Goal: Task Accomplishment & Management: Complete application form

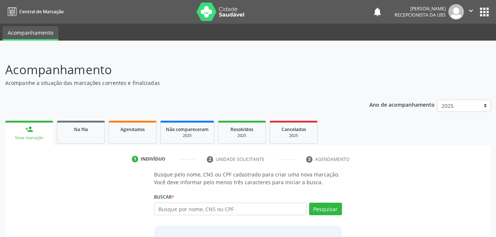
scroll to position [58, 0]
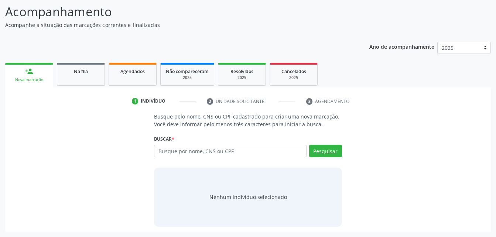
click at [240, 151] on input "text" at bounding box center [230, 151] width 152 height 13
type input "709 8060 0813 7192"
click at [335, 147] on button "Pesquisar" at bounding box center [325, 151] width 33 height 13
type input "709 8060 0813 7192"
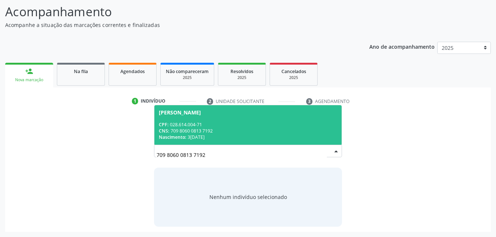
click at [303, 135] on div "Nascimento: [DATE]" at bounding box center [248, 137] width 178 height 6
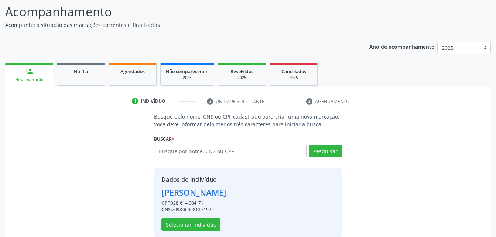
scroll to position [69, 0]
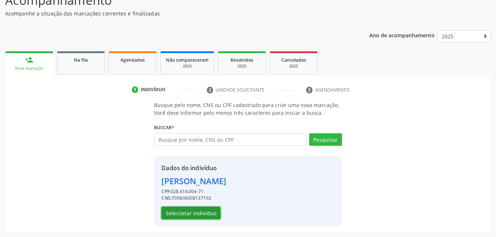
click at [195, 211] on button "Selecionar indivíduo" at bounding box center [190, 213] width 59 height 13
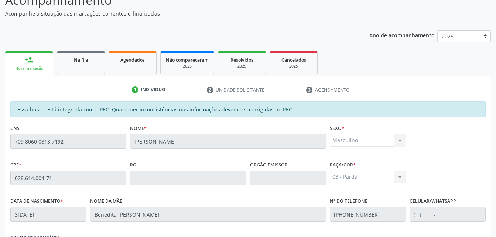
scroll to position [195, 0]
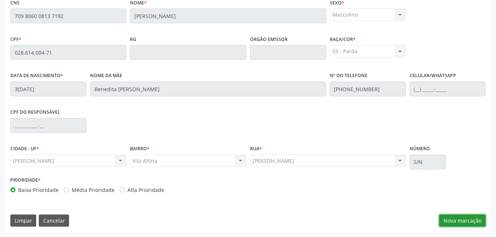
click at [461, 219] on button "Nova marcação" at bounding box center [462, 220] width 47 height 13
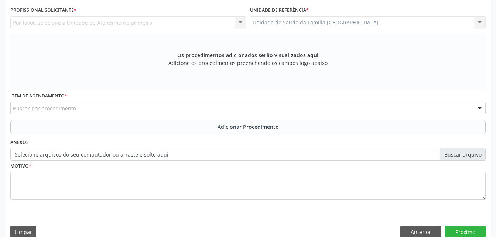
scroll to position [121, 0]
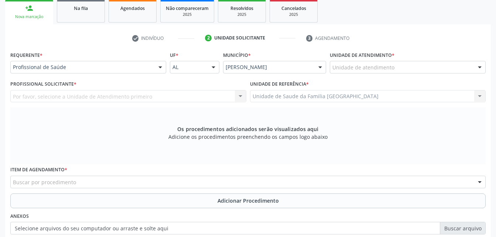
click at [412, 69] on div "Unidade de atendimento" at bounding box center [408, 67] width 156 height 13
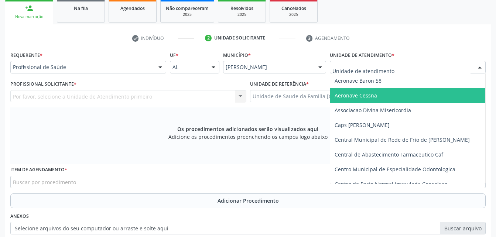
click at [154, 67] on div "Profissional de Saúde Profissional de Saúde Paciente Nenhum resultado encontrad…" at bounding box center [88, 67] width 156 height 13
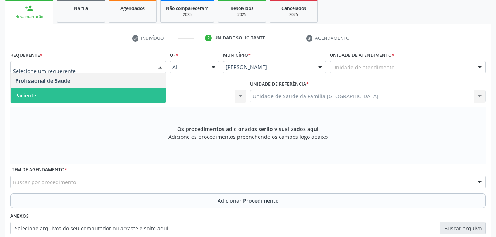
click at [113, 98] on span "Paciente" at bounding box center [88, 95] width 155 height 15
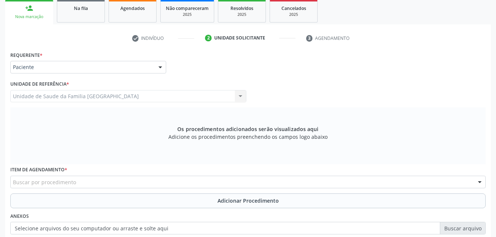
scroll to position [158, 0]
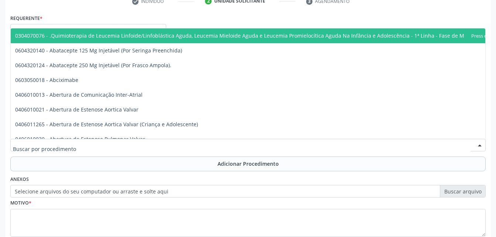
click at [95, 143] on div at bounding box center [247, 145] width 475 height 13
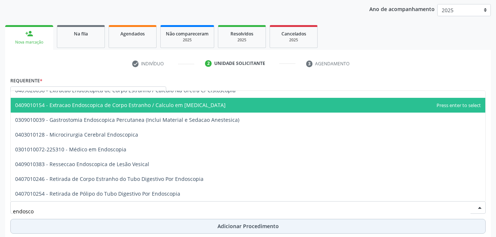
scroll to position [133, 0]
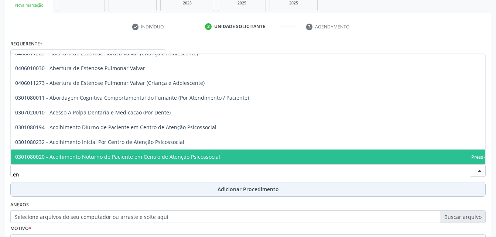
type input "e"
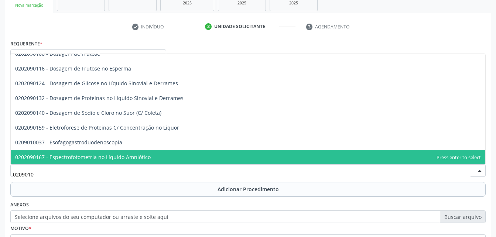
scroll to position [0, 0]
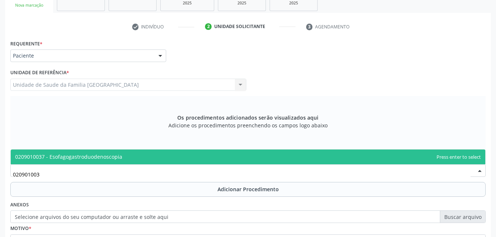
type input "0209010037"
click at [161, 157] on span "0209010037 - Esofagogastroduodenoscopia" at bounding box center [248, 157] width 474 height 15
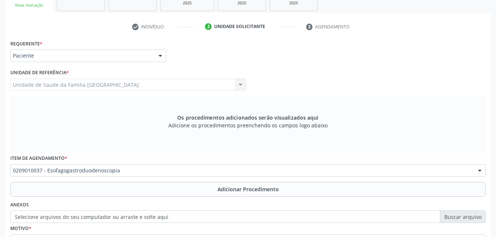
scroll to position [206, 0]
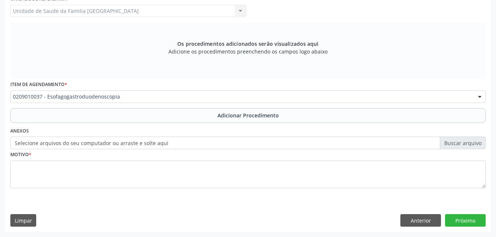
click at [111, 143] on label "Selecione arquivos do seu computador ou arraste e solte aqui" at bounding box center [247, 143] width 475 height 13
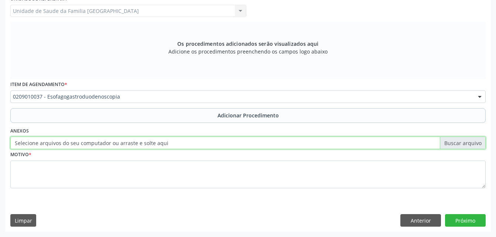
click at [111, 143] on input "Selecione arquivos do seu computador ou arraste e solte aqui" at bounding box center [247, 143] width 475 height 13
type input "C:\fakepath\WhatsApp Image 20[DATE].04.57 (1).jpeg"
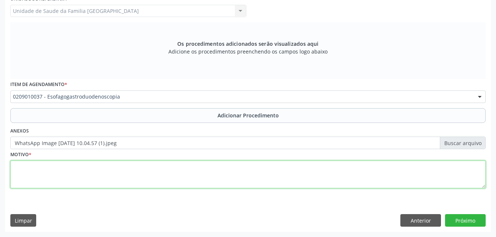
click at [132, 169] on textarea at bounding box center [247, 175] width 475 height 28
type textarea "sem entender a justf"
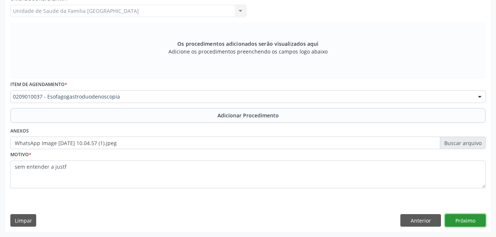
click at [463, 218] on button "Próximo" at bounding box center [465, 220] width 41 height 13
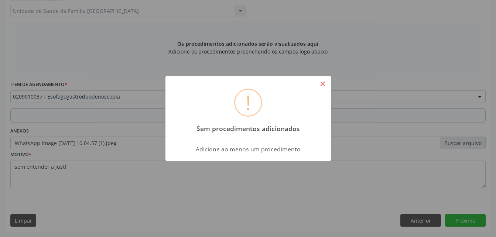
click at [321, 79] on button "×" at bounding box center [322, 84] width 13 height 13
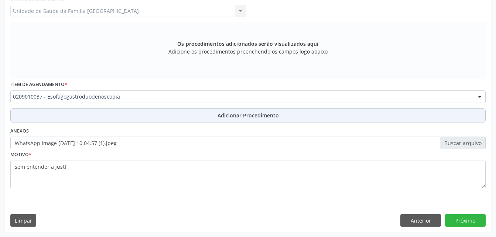
click at [188, 113] on button "Adicionar Procedimento" at bounding box center [247, 115] width 475 height 15
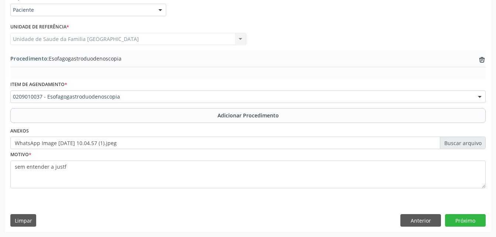
scroll to position [178, 0]
click at [473, 221] on button "Próximo" at bounding box center [465, 220] width 41 height 13
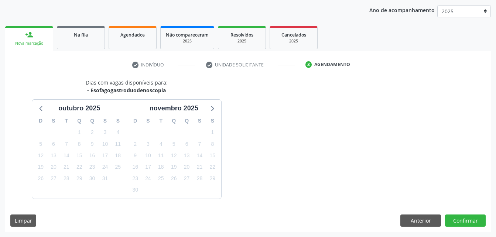
scroll to position [116, 0]
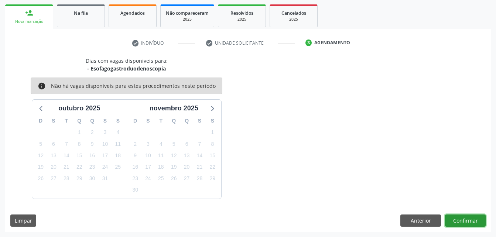
click at [473, 226] on button "Confirmar" at bounding box center [465, 220] width 41 height 13
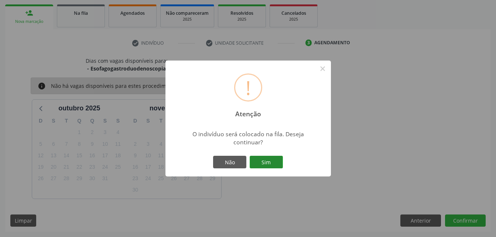
click at [278, 163] on button "Sim" at bounding box center [266, 162] width 33 height 13
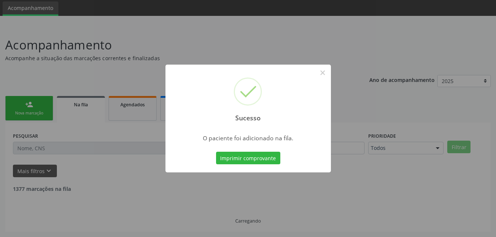
scroll to position [17, 0]
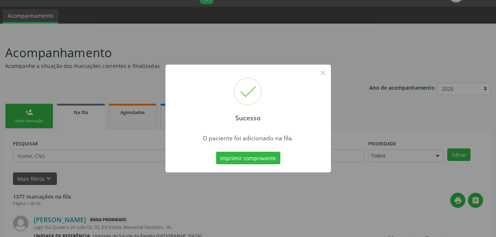
click at [18, 119] on div "Sucesso × O paciente foi adicionado na fila. Imprimir comprovante Cancel" at bounding box center [248, 118] width 496 height 237
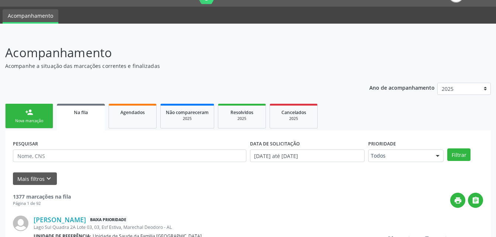
drag, startPoint x: 477, startPoint y: 51, endPoint x: 473, endPoint y: 52, distance: 4.2
click at [477, 51] on header "Acompanhamento Acompanhe a situação das marcações correntes e finalizadas Relat…" at bounding box center [247, 57] width 485 height 26
click at [415, 57] on header "Acompanhamento Acompanhe a situação das marcações correntes e finalizadas Relat…" at bounding box center [247, 57] width 485 height 26
drag, startPoint x: 39, startPoint y: 116, endPoint x: 0, endPoint y: 231, distance: 121.1
click at [39, 116] on link "person_add Nova marcação" at bounding box center [29, 116] width 48 height 25
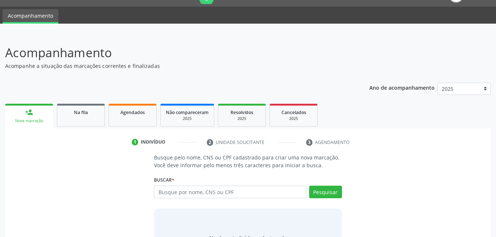
scroll to position [58, 0]
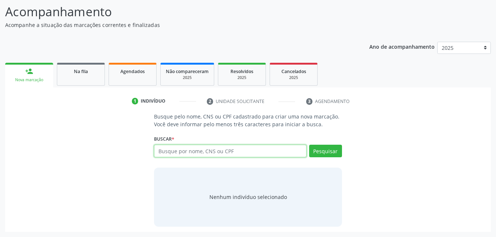
click at [260, 154] on input "text" at bounding box center [230, 151] width 152 height 13
type input "a"
type input "[PERSON_NAME]"
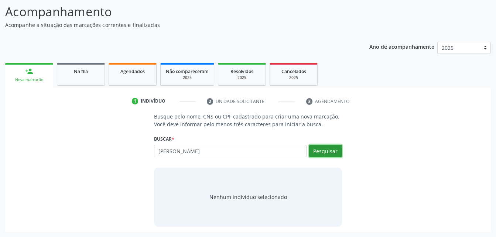
click at [321, 151] on button "Pesquisar" at bounding box center [325, 151] width 33 height 13
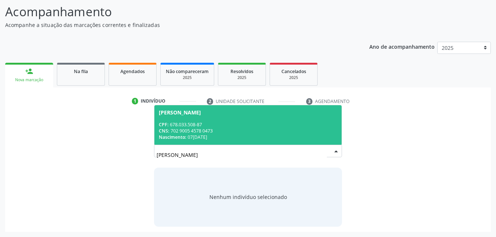
click at [304, 120] on span "[PERSON_NAME] CPF: 678.033.508-87 CNS: 702 9005 4578 0473 Nascimento: 07[DATE]" at bounding box center [247, 124] width 187 height 39
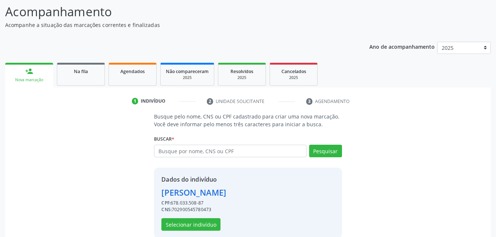
scroll to position [69, 0]
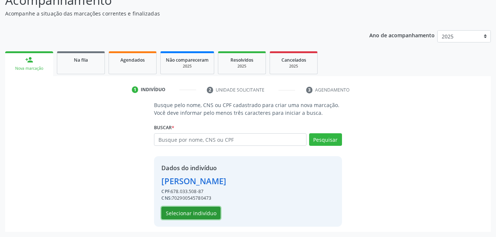
click at [214, 214] on button "Selecionar indivíduo" at bounding box center [190, 213] width 59 height 13
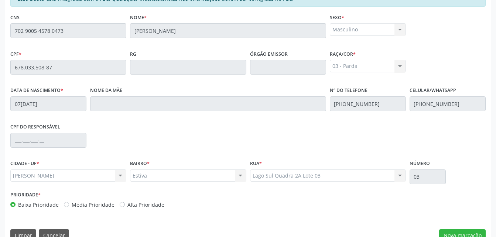
scroll to position [195, 0]
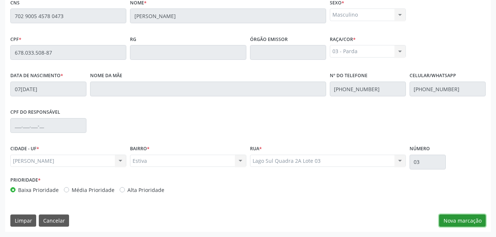
click at [454, 217] on button "Nova marcação" at bounding box center [462, 220] width 47 height 13
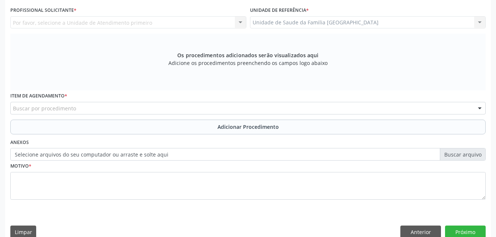
scroll to position [121, 0]
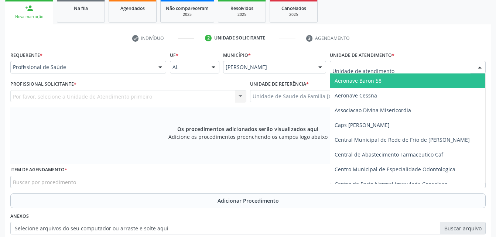
type input "s"
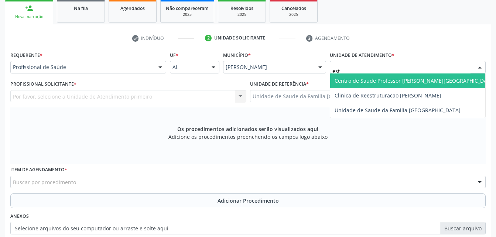
type input "esta"
click at [364, 77] on span "Centro de Saude Professor [PERSON_NAME][GEOGRAPHIC_DATA]" at bounding box center [414, 80] width 161 height 7
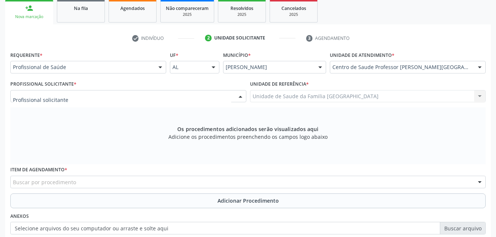
click at [114, 97] on div at bounding box center [128, 96] width 236 height 13
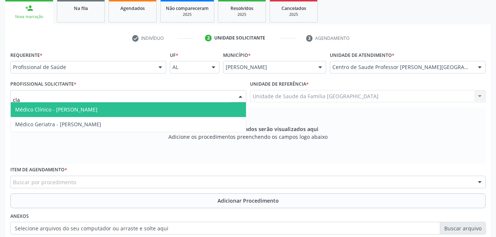
type input "clau"
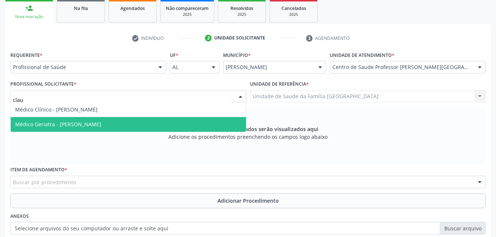
click at [101, 125] on span "Médico Geriatra - [PERSON_NAME]" at bounding box center [58, 124] width 86 height 7
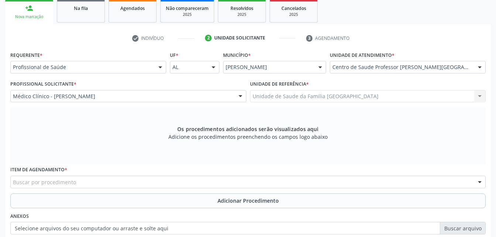
click at [132, 181] on div "Buscar por procedimento" at bounding box center [247, 182] width 475 height 13
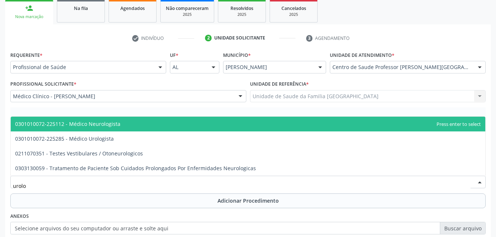
type input "urolog"
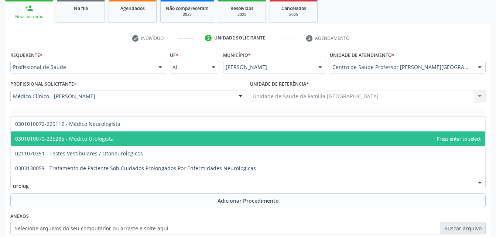
click at [123, 140] on span "0301010072-225285 - Médico Urologista" at bounding box center [248, 138] width 474 height 15
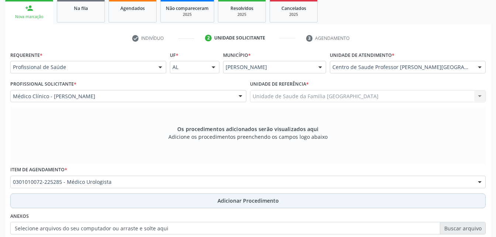
click at [148, 199] on button "Adicionar Procedimento" at bounding box center [247, 200] width 475 height 15
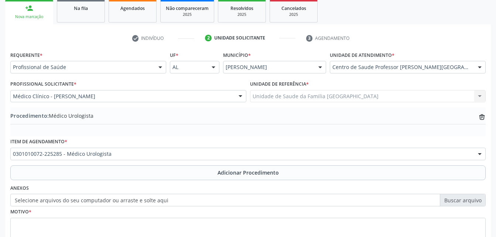
scroll to position [178, 0]
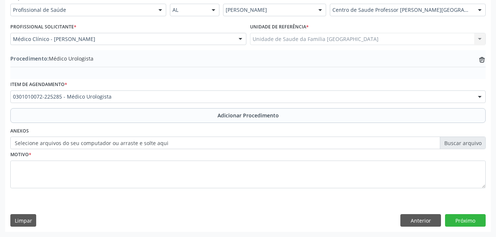
click at [114, 142] on label "Selecione arquivos do seu computador ou arraste e solte aqui" at bounding box center [247, 143] width 475 height 13
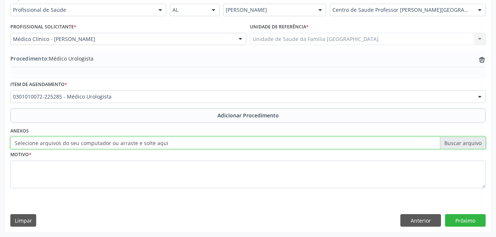
click at [114, 142] on input "Selecione arquivos do seu computador ou arraste e solte aqui" at bounding box center [247, 143] width 475 height 13
type input "C:\fakepath\WhatsApp Image 2[DATE]0.05.08.jpeg"
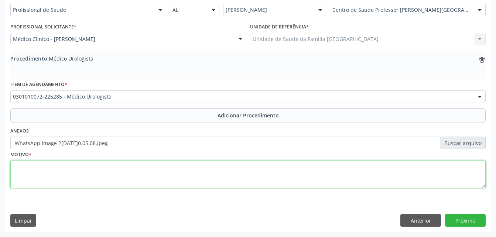
click at [154, 177] on textarea at bounding box center [247, 175] width 475 height 28
type textarea "rins policistico"
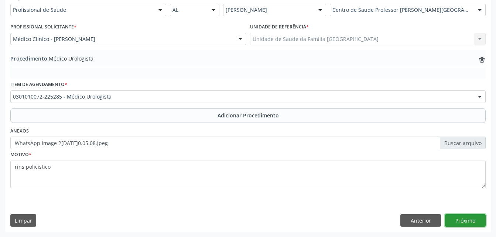
click at [455, 217] on button "Próximo" at bounding box center [465, 220] width 41 height 13
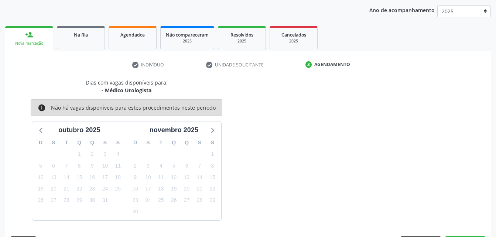
scroll to position [116, 0]
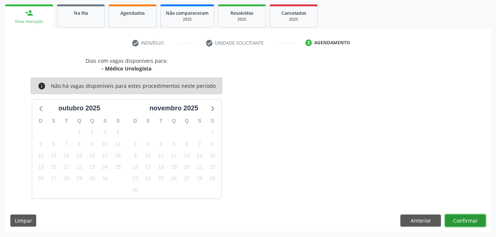
click at [449, 220] on button "Confirmar" at bounding box center [465, 220] width 41 height 13
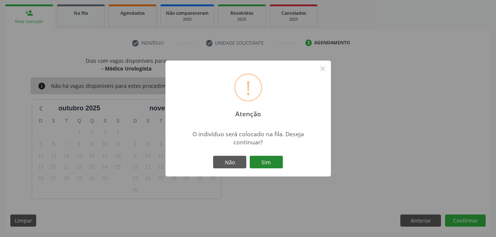
click at [265, 161] on button "Sim" at bounding box center [266, 162] width 33 height 13
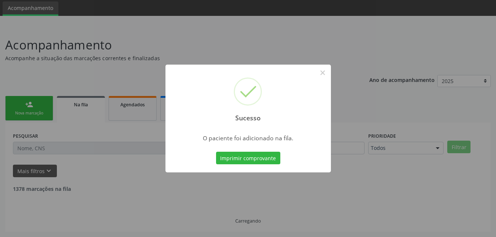
scroll to position [17, 0]
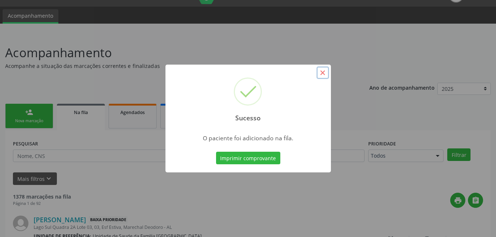
click at [324, 74] on button "×" at bounding box center [322, 72] width 13 height 13
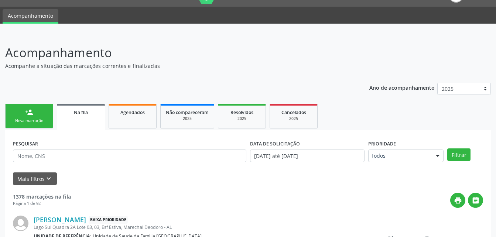
click at [15, 116] on link "person_add Nova marcação" at bounding box center [29, 116] width 48 height 25
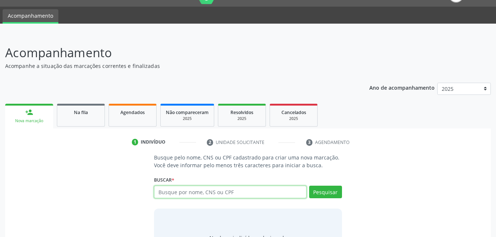
click at [190, 193] on input "text" at bounding box center [230, 192] width 152 height 13
type input "13506652400"
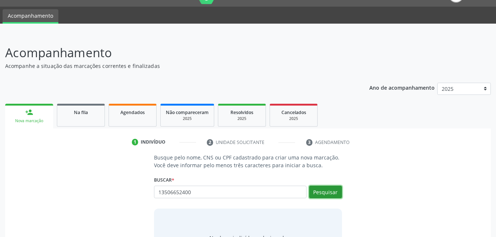
click at [337, 192] on button "Pesquisar" at bounding box center [325, 192] width 33 height 13
type input "13506652400"
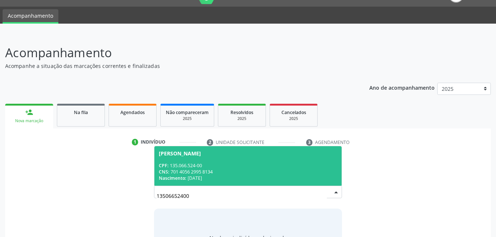
click at [219, 162] on div "CPF: 135.066.524-00" at bounding box center [248, 165] width 178 height 6
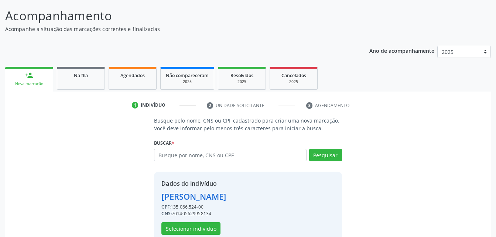
scroll to position [69, 0]
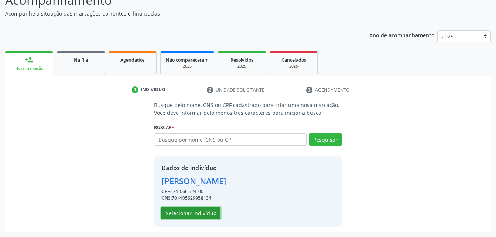
click at [170, 213] on button "Selecionar indivíduo" at bounding box center [190, 213] width 59 height 13
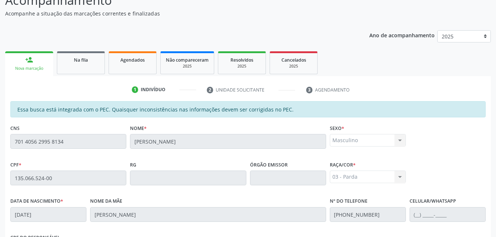
scroll to position [195, 0]
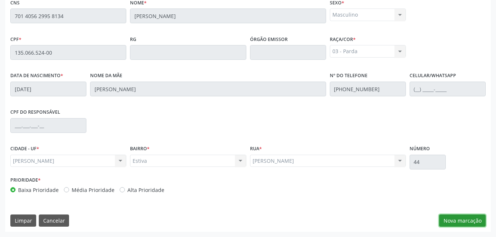
click at [465, 225] on button "Nova marcação" at bounding box center [462, 220] width 47 height 13
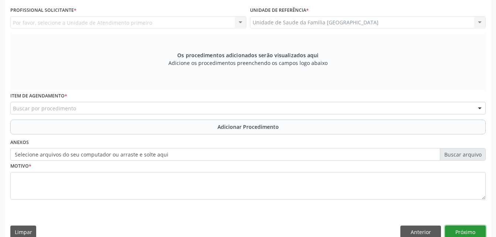
click at [455, 229] on button "Próximo" at bounding box center [465, 232] width 41 height 13
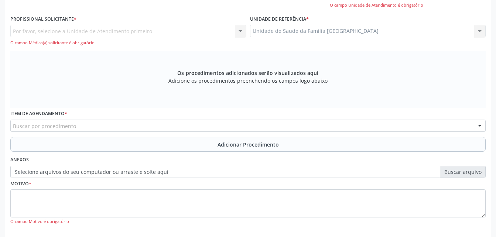
scroll to position [158, 0]
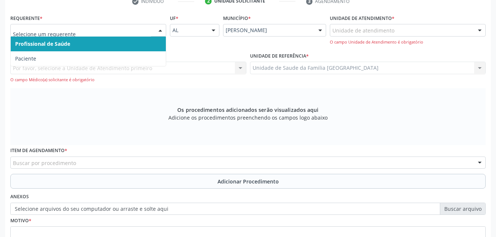
click at [161, 32] on div at bounding box center [160, 30] width 11 height 13
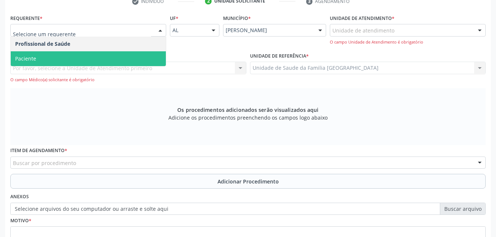
click at [144, 65] on span "Paciente" at bounding box center [88, 58] width 155 height 15
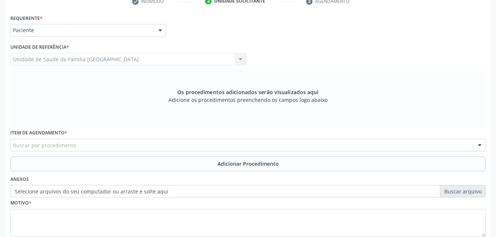
click at [144, 148] on div "Buscar por procedimento" at bounding box center [247, 145] width 475 height 13
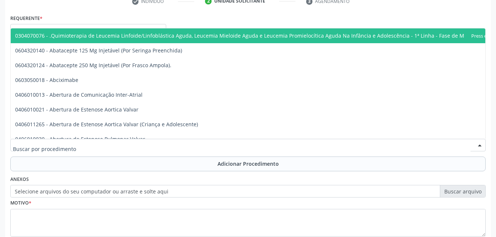
click at [143, 145] on input "text" at bounding box center [241, 148] width 457 height 15
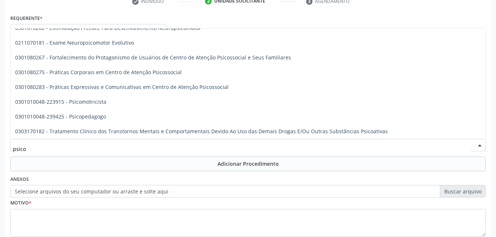
scroll to position [214, 0]
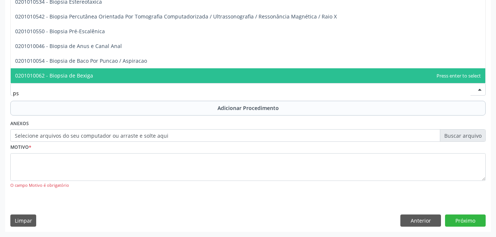
type input "p"
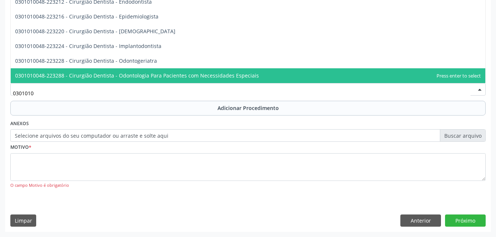
type input "03010100"
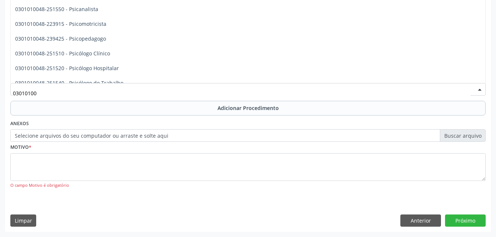
scroll to position [2282, 0]
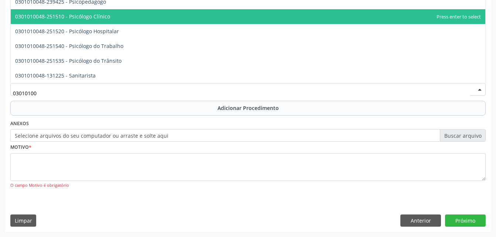
drag, startPoint x: 126, startPoint y: 20, endPoint x: 152, endPoint y: 97, distance: 81.7
click at [126, 21] on span "0301010048-251510 - Psicólogo Clínico" at bounding box center [248, 16] width 474 height 15
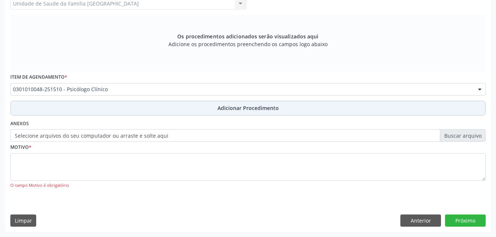
click at [152, 105] on button "Adicionar Procedimento" at bounding box center [247, 108] width 475 height 15
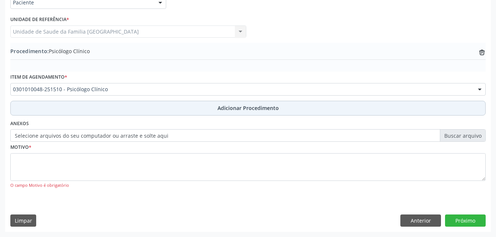
scroll to position [186, 0]
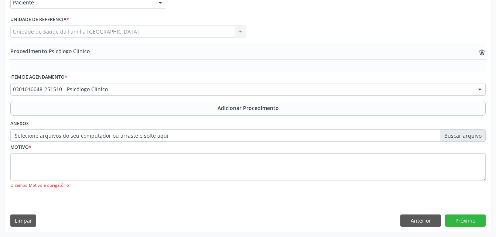
click at [138, 132] on label "Selecione arquivos do seu computador ou arraste e solte aqui" at bounding box center [247, 135] width 475 height 13
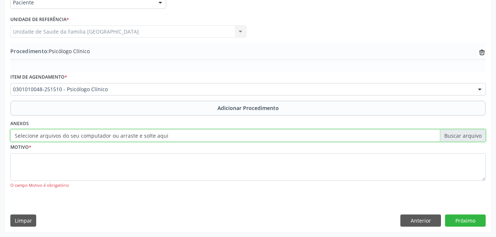
click at [138, 132] on input "Selecione arquivos do seu computador ou arraste e solte aqui" at bounding box center [247, 135] width 475 height 13
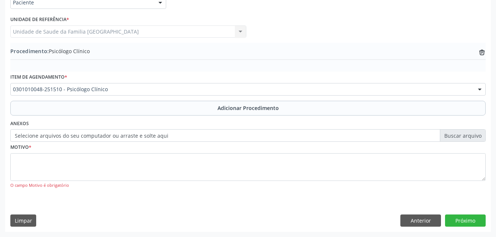
click at [104, 138] on label "Selecione arquivos do seu computador ou arraste e solte aqui" at bounding box center [247, 135] width 475 height 13
click at [104, 138] on input "Selecione arquivos do seu computador ou arraste e solte aqui" at bounding box center [247, 135] width 475 height 13
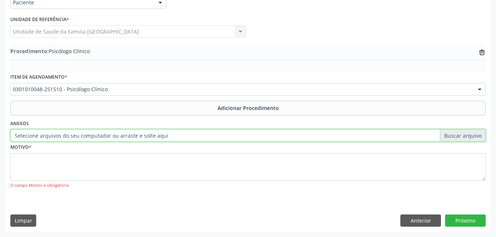
type input "C:\fakepath\WhatsApp Image 2[DATE]0.28.04.jpeg"
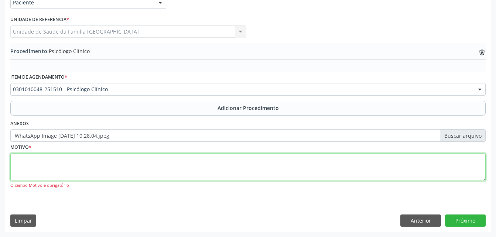
click at [138, 166] on textarea at bounding box center [247, 167] width 475 height 28
click at [30, 159] on textarea "psicologo infantil" at bounding box center [247, 167] width 475 height 28
click at [32, 160] on textarea "psicologo infantil" at bounding box center [247, 167] width 475 height 28
click at [124, 169] on textarea "psicólogo infantil" at bounding box center [247, 167] width 475 height 28
type textarea "psicólogo infantil"
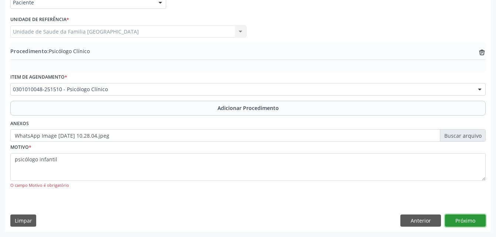
click at [473, 220] on button "Próximo" at bounding box center [465, 220] width 41 height 13
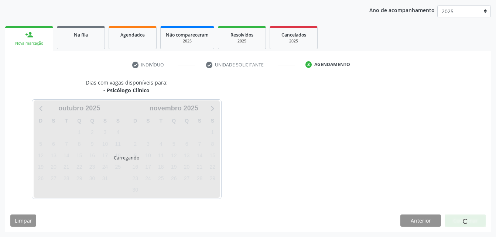
scroll to position [116, 0]
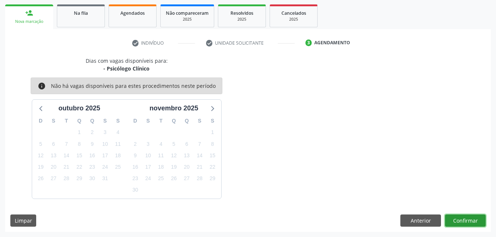
click at [470, 222] on button "Confirmar" at bounding box center [465, 220] width 41 height 13
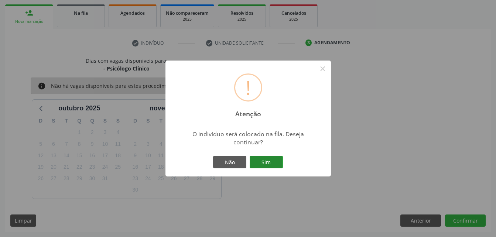
click at [264, 158] on button "Sim" at bounding box center [266, 162] width 33 height 13
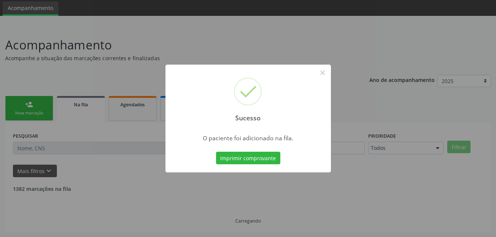
scroll to position [17, 0]
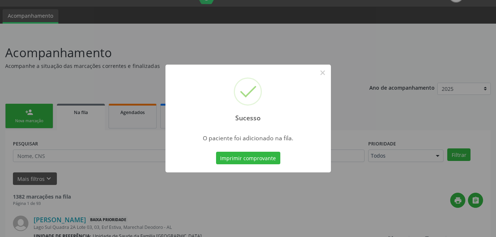
click at [32, 111] on div "Sucesso × O paciente foi adicionado na fila. Imprimir comprovante Cancel" at bounding box center [248, 118] width 496 height 237
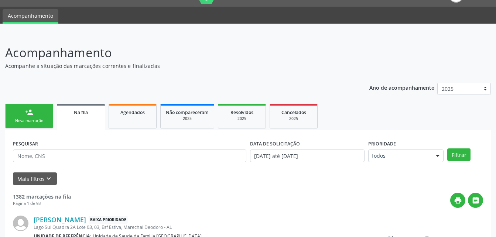
click at [32, 119] on div "Nova marcação" at bounding box center [29, 121] width 37 height 6
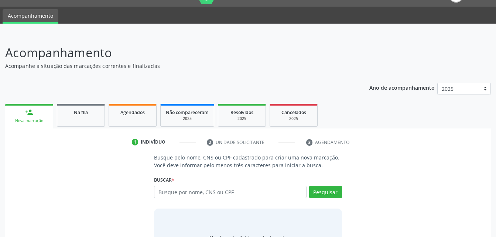
scroll to position [58, 0]
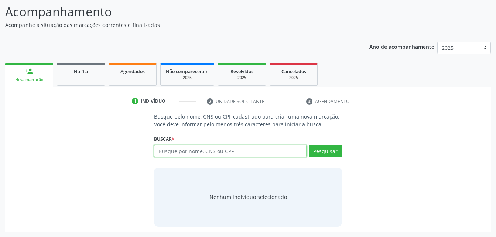
click at [196, 152] on input "text" at bounding box center [230, 151] width 152 height 13
type input "898000525118227"
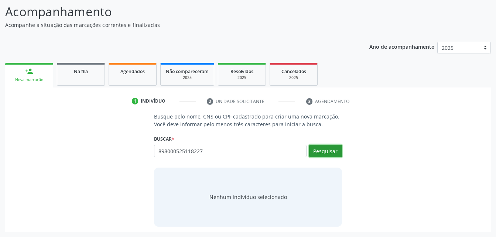
click at [319, 148] on button "Pesquisar" at bounding box center [325, 151] width 33 height 13
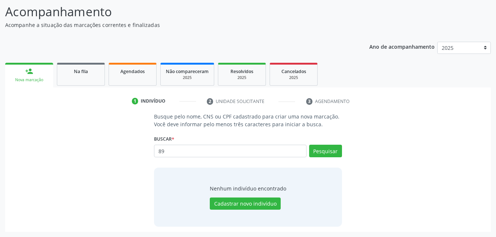
type input "8"
type input "898000525118227"
click at [319, 153] on button "Pesquisar" at bounding box center [325, 151] width 33 height 13
type input "898000525118227"
type input "8"
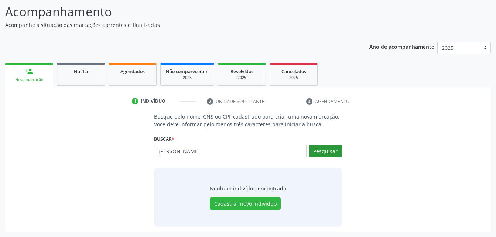
type input "[PERSON_NAME]"
click at [329, 147] on button "Pesquisar" at bounding box center [325, 151] width 33 height 13
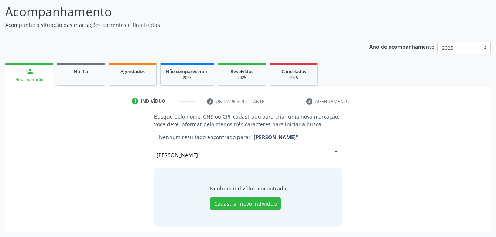
click at [174, 156] on input "[PERSON_NAME]" at bounding box center [242, 154] width 170 height 15
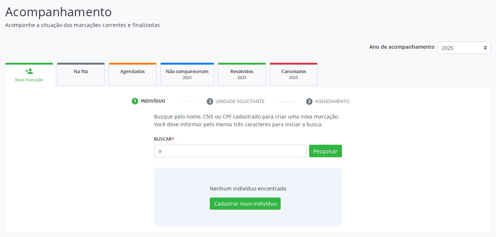
type input "i"
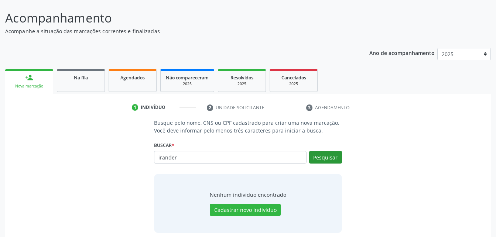
type input "irander"
click at [324, 162] on button "Pesquisar" at bounding box center [325, 157] width 33 height 13
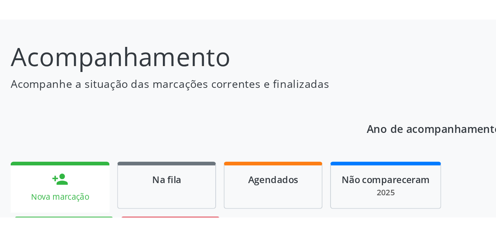
scroll to position [55, 0]
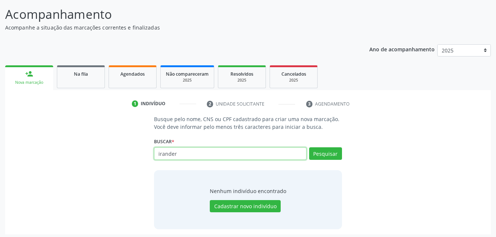
click at [193, 159] on input "irander" at bounding box center [230, 153] width 152 height 13
type input "i"
click at [192, 155] on input "text" at bounding box center [230, 153] width 152 height 13
paste input "898000525118227"
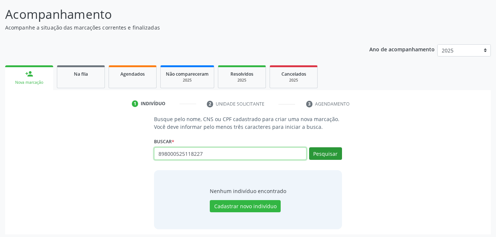
type input "898000525118227"
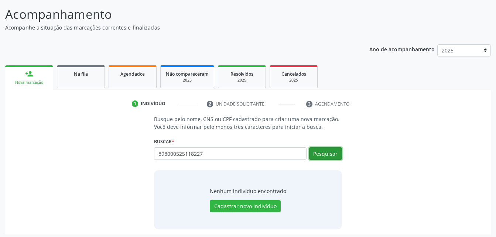
click at [333, 154] on button "Pesquisar" at bounding box center [325, 153] width 33 height 13
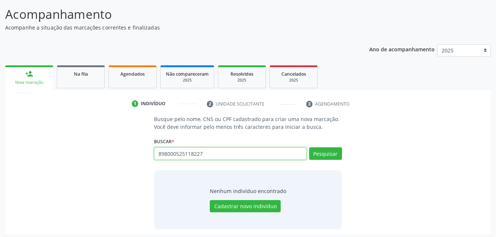
click at [207, 151] on input "898000525118227" at bounding box center [230, 153] width 152 height 13
click at [186, 152] on input "irand [PERSON_NAME]" at bounding box center [230, 153] width 152 height 13
click at [169, 152] on input "irand [PERSON_NAME]" at bounding box center [230, 153] width 152 height 13
type input "[PERSON_NAME]"
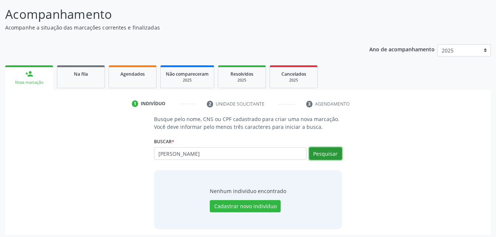
click at [315, 154] on button "Pesquisar" at bounding box center [325, 153] width 33 height 13
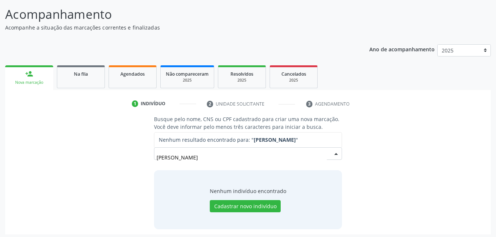
click at [282, 161] on input "[PERSON_NAME]" at bounding box center [242, 157] width 170 height 15
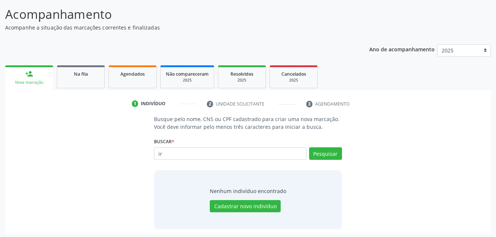
type input "i"
click at [265, 155] on input "text" at bounding box center [230, 153] width 152 height 13
type input "898000525118227"
click at [334, 157] on button "Pesquisar" at bounding box center [325, 153] width 33 height 13
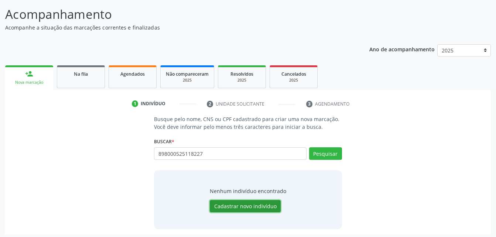
click at [255, 204] on button "Cadastrar novo indivíduo" at bounding box center [245, 206] width 71 height 13
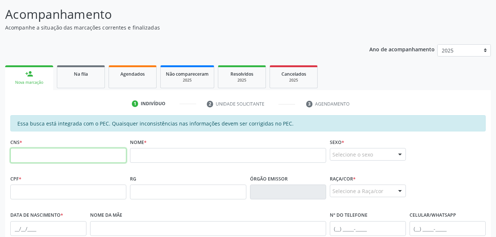
click at [71, 156] on input "text" at bounding box center [68, 155] width 116 height 15
paste input "898 0005 2511 8227"
type input "898 0005 2511 8227"
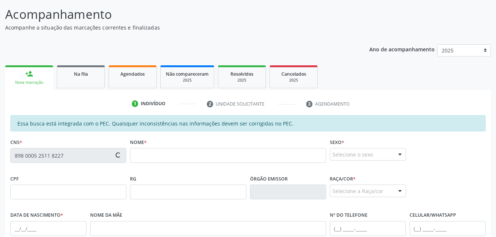
scroll to position [129, 0]
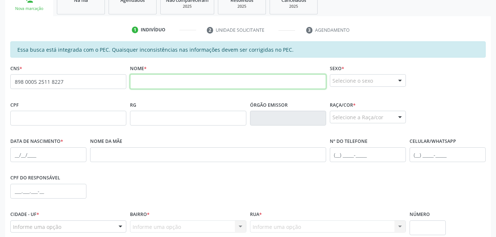
click at [164, 88] on input "text" at bounding box center [228, 81] width 196 height 15
click at [171, 81] on input "text" at bounding box center [228, 81] width 196 height 15
paste input "[PERSON_NAME]"
type input "[PERSON_NAME]"
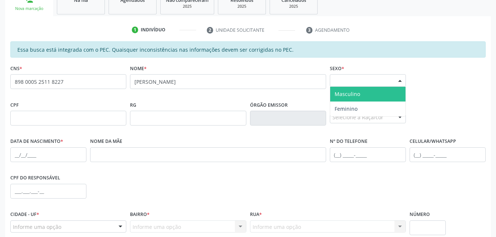
click at [353, 78] on div "Selecione o sexo" at bounding box center [368, 80] width 76 height 13
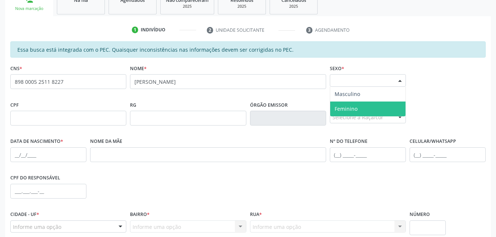
click at [357, 106] on span "Feminino" at bounding box center [367, 109] width 75 height 15
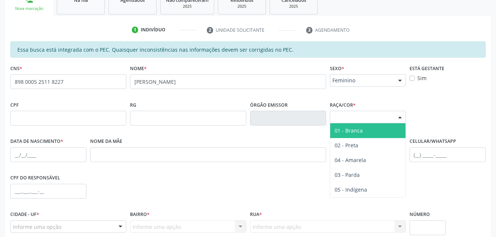
click at [360, 117] on div "Selecione a Raça/cor" at bounding box center [368, 117] width 76 height 13
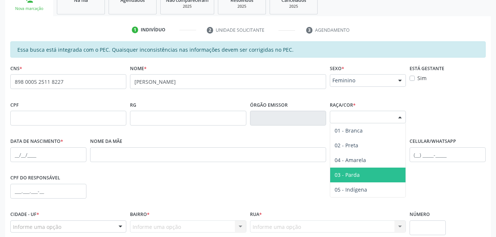
drag, startPoint x: 360, startPoint y: 173, endPoint x: 319, endPoint y: 152, distance: 46.1
click at [360, 173] on span "03 - Parda" at bounding box center [367, 175] width 75 height 15
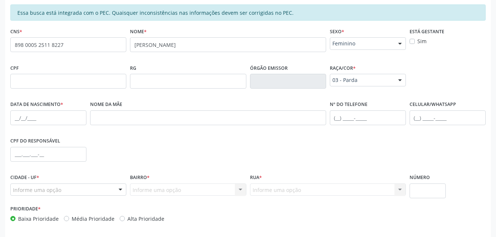
scroll to position [195, 0]
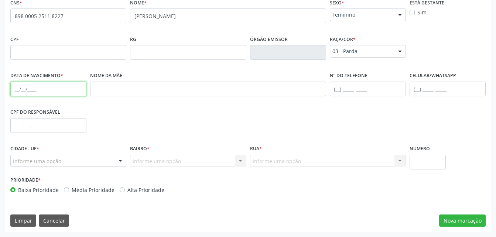
click at [51, 90] on input "text" at bounding box center [48, 89] width 76 height 15
click at [69, 88] on input "text" at bounding box center [48, 89] width 76 height 15
paste input "[DATE]"
type input "[DATE]"
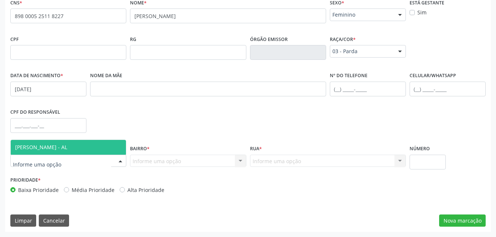
click at [42, 148] on span "[PERSON_NAME] - AL" at bounding box center [41, 147] width 52 height 7
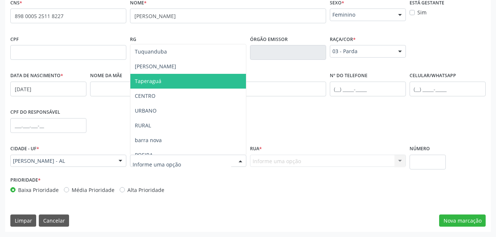
click at [159, 86] on span "Taperaguá" at bounding box center [187, 81] width 115 height 15
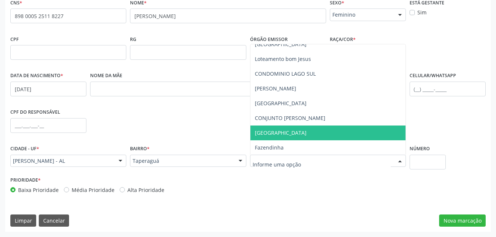
scroll to position [74, 0]
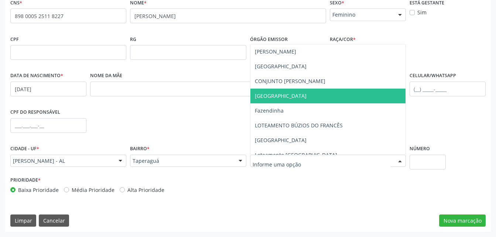
click at [296, 94] on span "[GEOGRAPHIC_DATA]" at bounding box center [327, 96] width 155 height 15
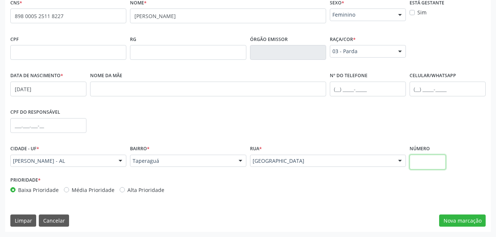
click at [426, 166] on input "text" at bounding box center [427, 162] width 36 height 15
type input "0"
click at [458, 220] on button "Nova marcação" at bounding box center [462, 220] width 47 height 13
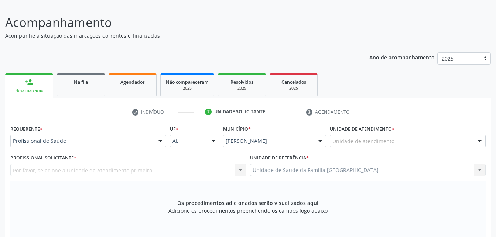
scroll to position [121, 0]
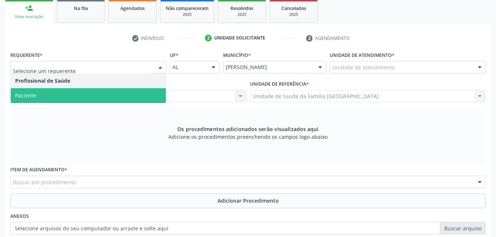
click at [122, 99] on span "Paciente" at bounding box center [88, 95] width 155 height 15
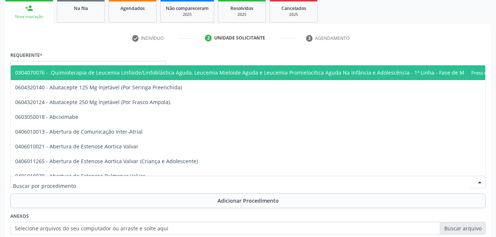
click at [107, 183] on div at bounding box center [247, 182] width 475 height 13
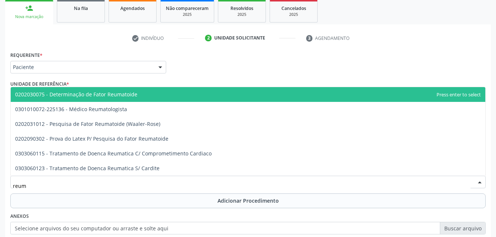
type input "reuma"
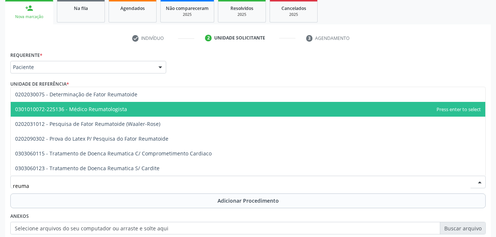
click at [112, 113] on span "0301010072-225136 - Médico Reumatologista" at bounding box center [248, 109] width 474 height 15
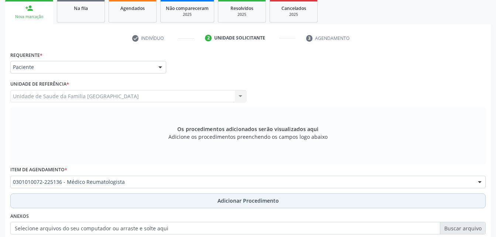
scroll to position [158, 0]
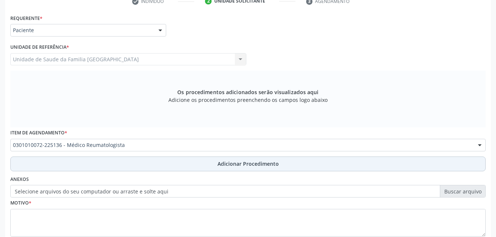
click at [153, 164] on button "Adicionar Procedimento" at bounding box center [247, 164] width 475 height 15
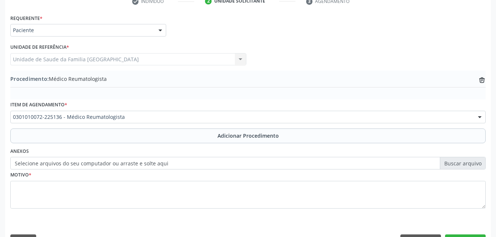
click at [120, 168] on label "Selecione arquivos do seu computador ou arraste e solte aqui" at bounding box center [247, 163] width 475 height 13
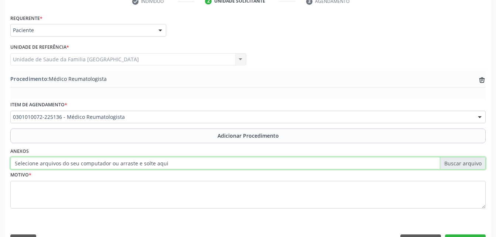
click at [120, 168] on input "Selecione arquivos do seu computador ou arraste e solte aqui" at bounding box center [247, 163] width 475 height 13
type input "C:\fakepath\WhatsApp Image 20[DATE].28.10.jpeg"
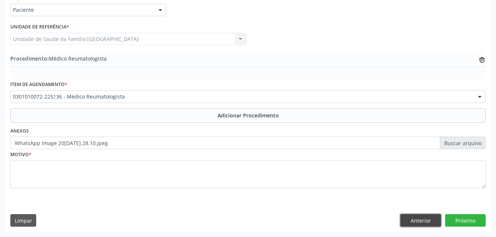
click at [414, 222] on button "Anterior" at bounding box center [420, 220] width 41 height 13
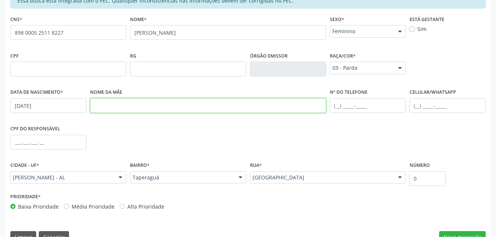
click at [149, 104] on input "text" at bounding box center [208, 105] width 236 height 15
paste input "CICERA [PERSON_NAME]"
type input "CICERA [PERSON_NAME]"
click at [417, 106] on input "text" at bounding box center [447, 105] width 76 height 15
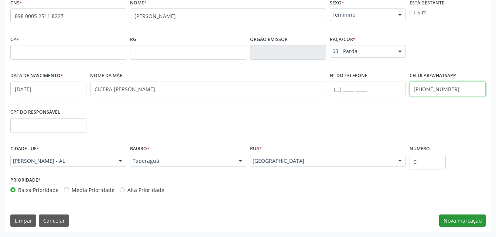
type input "[PHONE_NUMBER]"
click at [468, 226] on button "Nova marcação" at bounding box center [462, 220] width 47 height 13
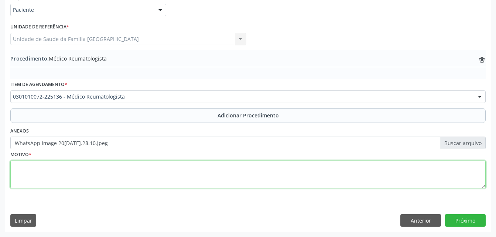
click at [281, 181] on textarea at bounding box center [247, 175] width 475 height 28
type textarea "sem entender a justf"
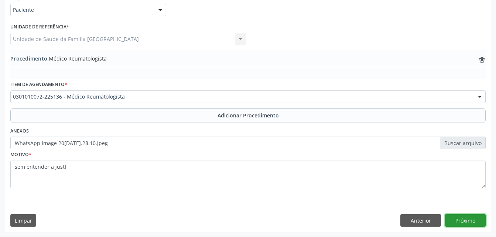
click at [481, 219] on button "Próximo" at bounding box center [465, 220] width 41 height 13
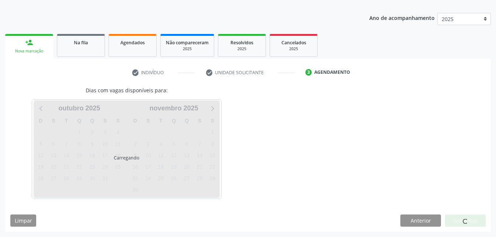
scroll to position [109, 0]
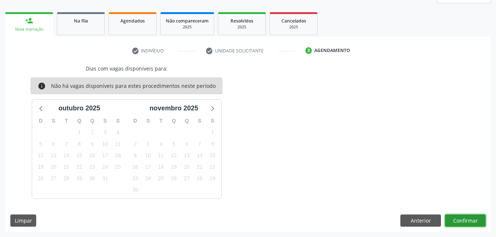
click at [481, 219] on button "Confirmar" at bounding box center [465, 220] width 41 height 13
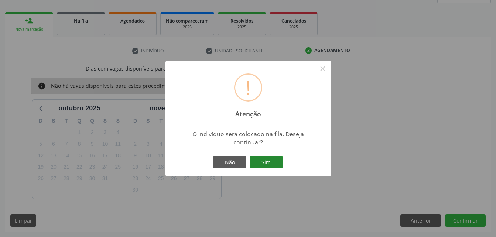
click at [260, 158] on button "Sim" at bounding box center [266, 162] width 33 height 13
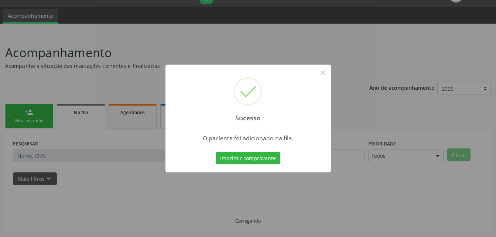
scroll to position [17, 0]
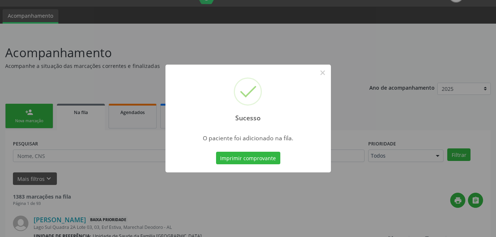
click at [35, 99] on div "Sucesso × O paciente foi adicionado na fila. Imprimir comprovante Cancel" at bounding box center [248, 118] width 496 height 237
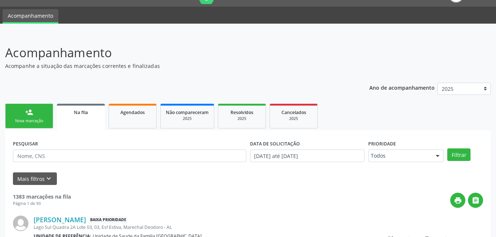
click at [34, 122] on div "Nova marcação" at bounding box center [29, 121] width 37 height 6
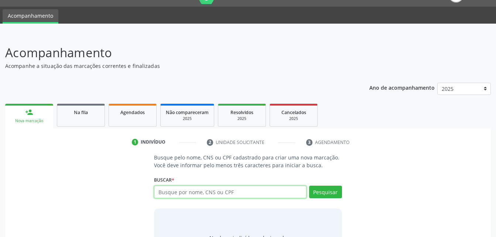
click at [239, 192] on input "text" at bounding box center [230, 192] width 152 height 13
type input "702004811445083"
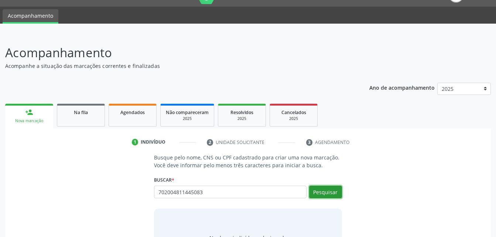
click at [331, 194] on button "Pesquisar" at bounding box center [325, 192] width 33 height 13
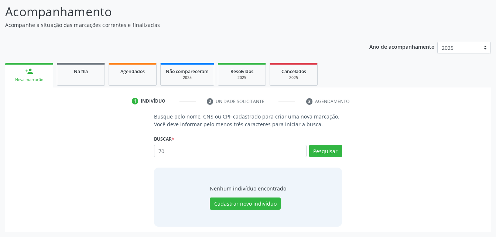
type input "7"
type input "702004811445083"
click at [329, 147] on button "Pesquisar" at bounding box center [325, 151] width 33 height 13
click at [147, 82] on link "Agendados" at bounding box center [133, 74] width 48 height 23
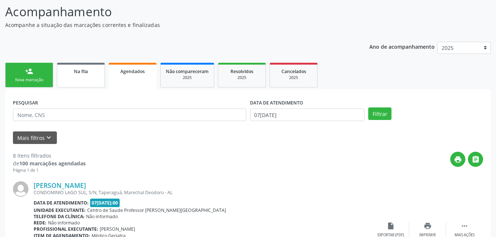
click at [86, 84] on link "Na fila" at bounding box center [81, 75] width 48 height 25
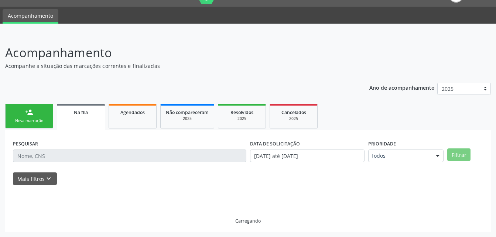
click at [92, 72] on div "Acompanhamento Acompanhe a situação das marcações correntes e finalizadas Relat…" at bounding box center [247, 138] width 485 height 188
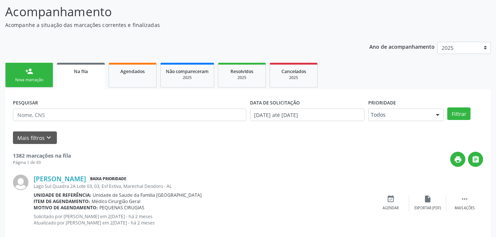
scroll to position [17, 0]
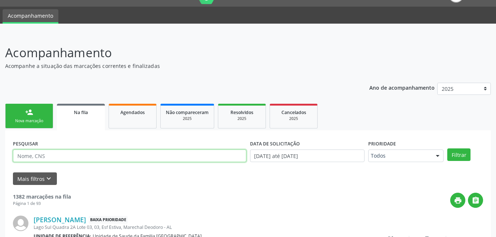
click at [142, 153] on input "text" at bounding box center [129, 156] width 233 height 13
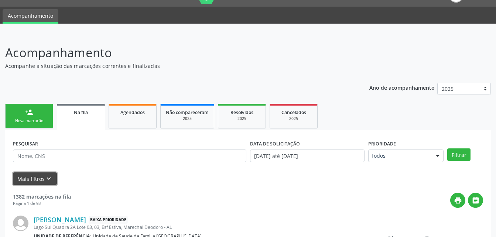
click at [33, 174] on button "Mais filtros keyboard_arrow_down" at bounding box center [35, 178] width 44 height 13
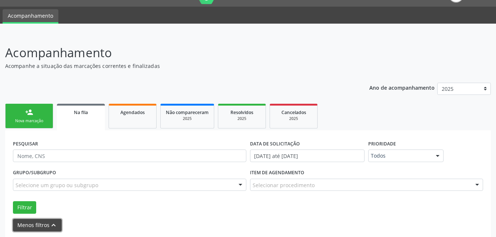
scroll to position [54, 0]
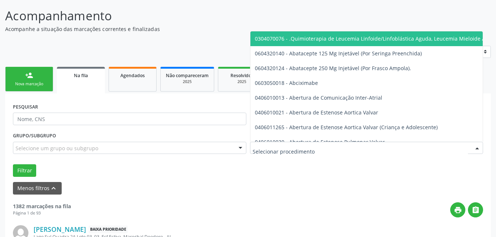
click at [343, 144] on div at bounding box center [366, 148] width 233 height 13
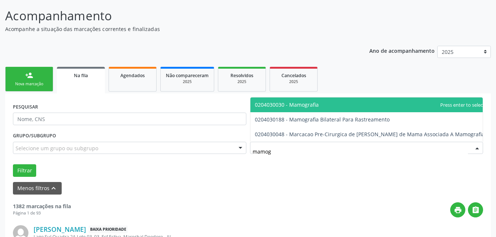
type input "mamogr"
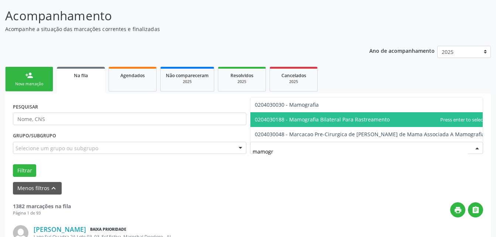
click at [357, 116] on span "0204030188 - Mamografia Bilateral Para Rastreamento" at bounding box center [322, 119] width 135 height 7
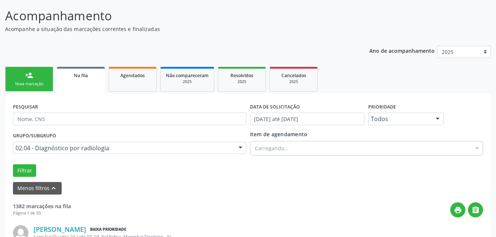
scroll to position [91, 0]
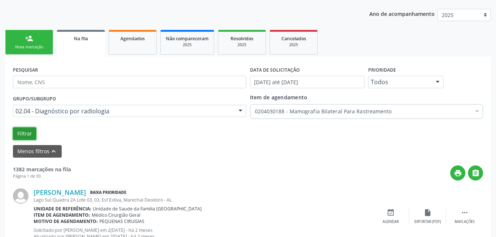
click at [20, 131] on button "Filtrar" at bounding box center [24, 133] width 23 height 13
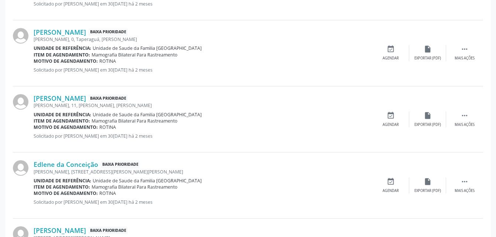
scroll to position [1067, 0]
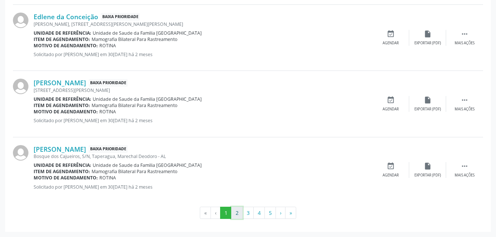
click at [237, 210] on button "2" at bounding box center [236, 213] width 11 height 13
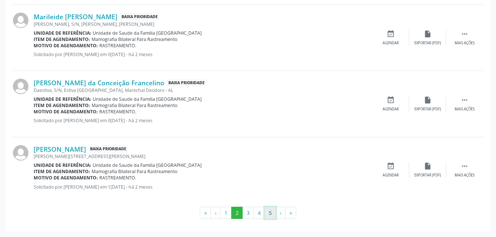
click at [272, 213] on button "5" at bounding box center [269, 213] width 11 height 13
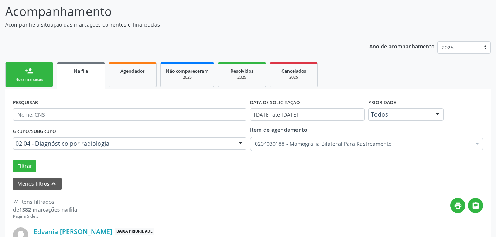
scroll to position [21, 0]
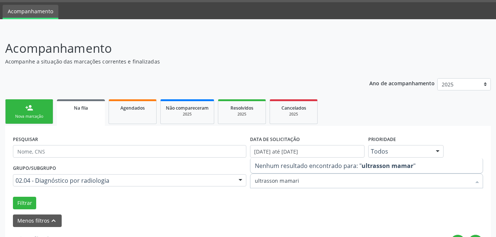
type input "ultrasson mamaria"
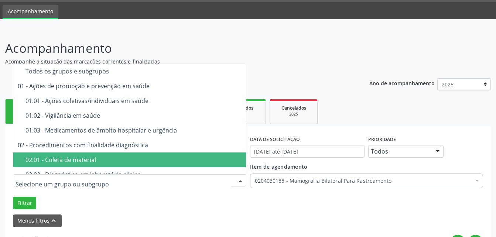
scroll to position [0, 0]
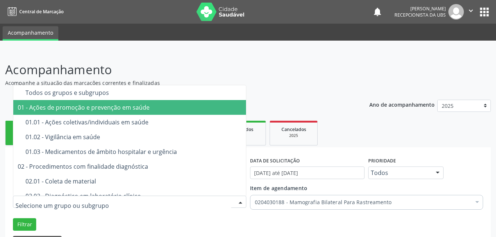
click at [135, 108] on div "01 - Ações de promoção e prevenção em saúde" at bounding box center [146, 107] width 257 height 6
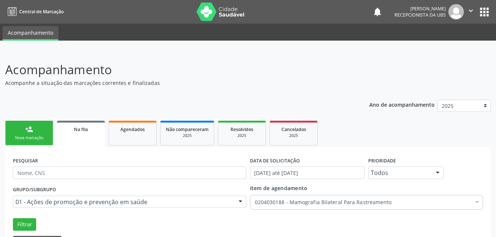
scroll to position [74, 0]
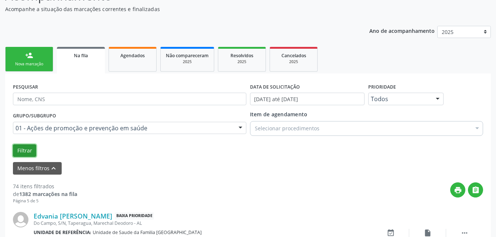
click at [22, 153] on button "Filtrar" at bounding box center [24, 150] width 23 height 13
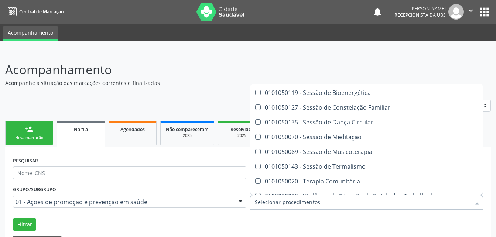
scroll to position [1919, 0]
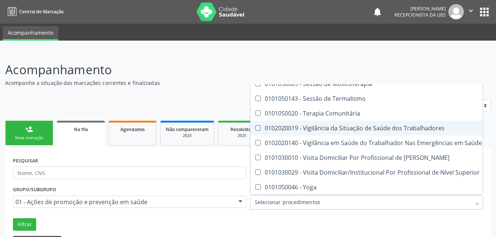
click at [193, 88] on div "Acompanhamento Acompanhe a situação das marcações correntes e finalizadas Relat…" at bounding box center [247, 170] width 485 height 219
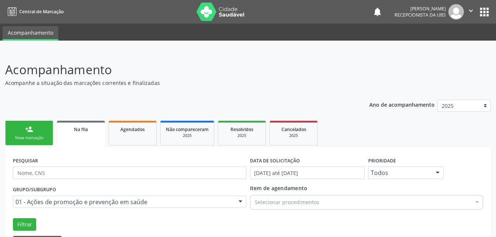
click at [42, 129] on link "person_add Nova marcação" at bounding box center [29, 133] width 48 height 25
